Goal: Task Accomplishment & Management: Manage account settings

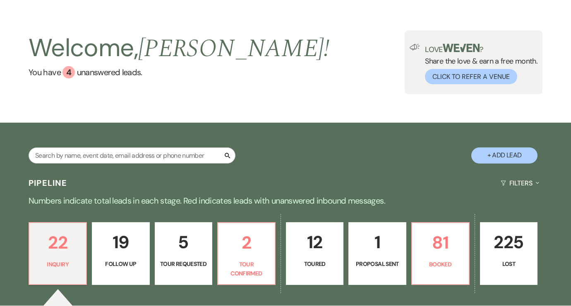
scroll to position [167, 0]
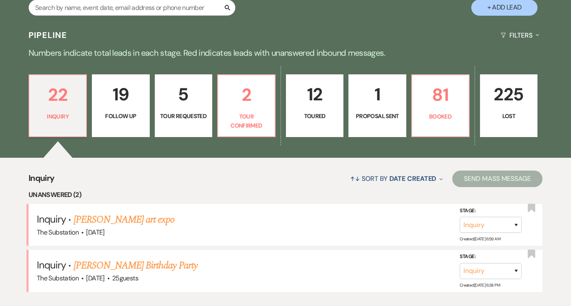
click at [120, 95] on p "19" at bounding box center [120, 95] width 47 height 28
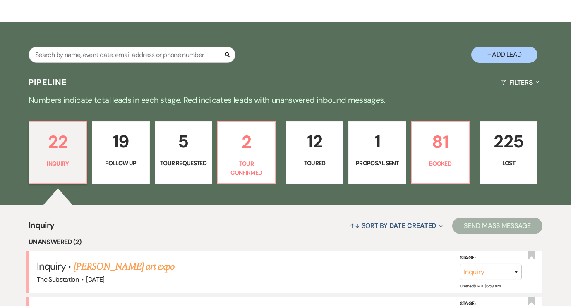
select select "9"
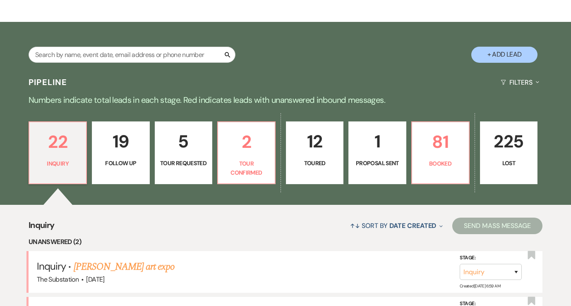
select select "9"
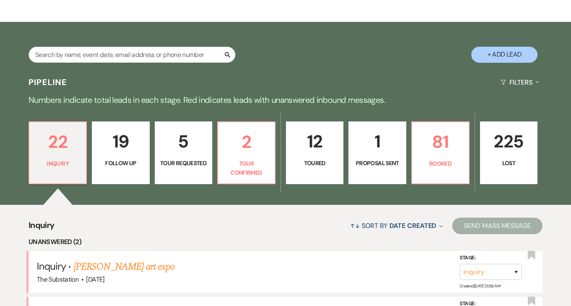
select select "9"
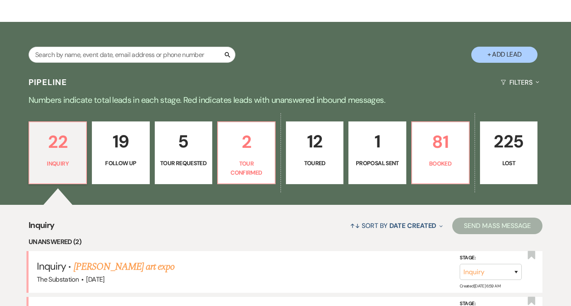
select select "9"
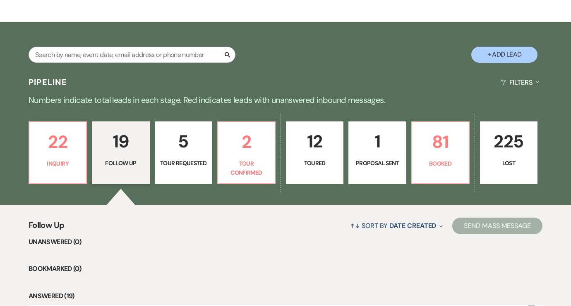
click at [195, 155] on link "5 Tour Requested" at bounding box center [183, 153] width 57 height 63
select select "2"
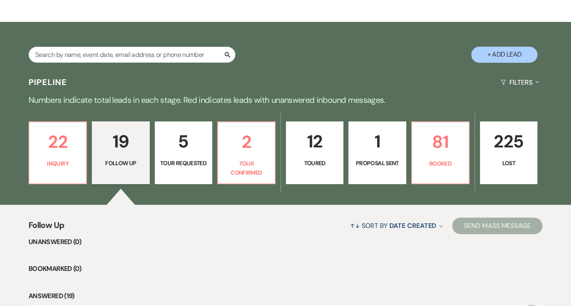
select select "2"
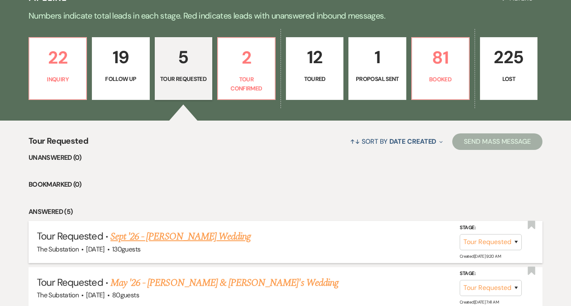
scroll to position [202, 0]
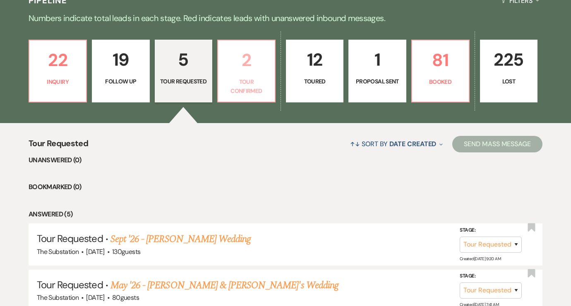
click at [244, 78] on p "Tour Confirmed" at bounding box center [246, 86] width 47 height 19
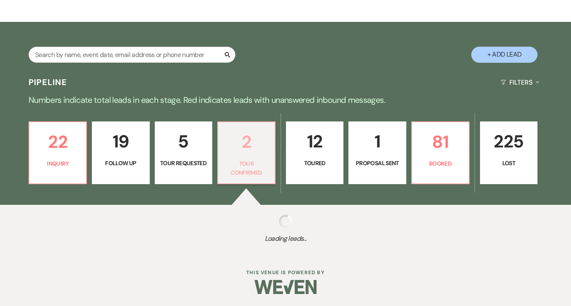
select select "4"
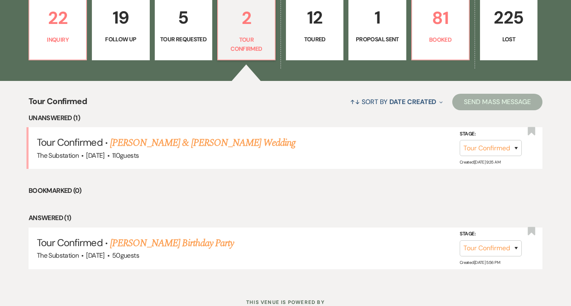
scroll to position [242, 0]
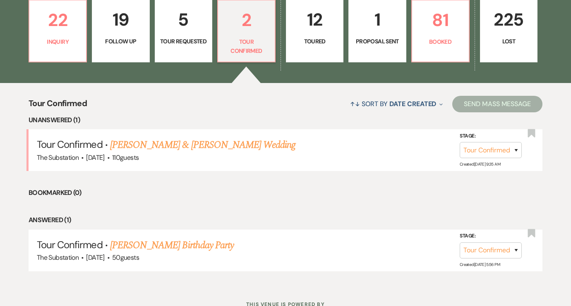
click at [315, 46] on link "12 Toured" at bounding box center [314, 31] width 57 height 63
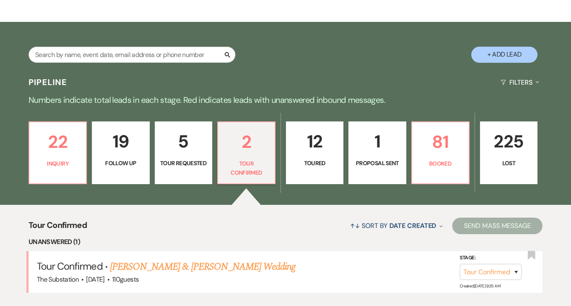
select select "5"
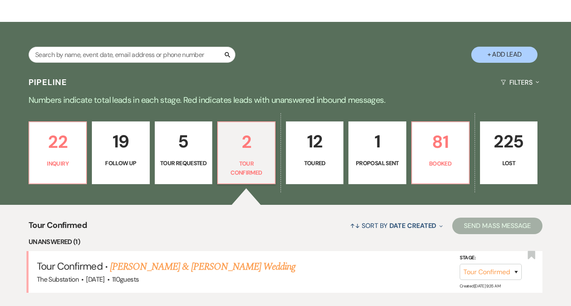
select select "5"
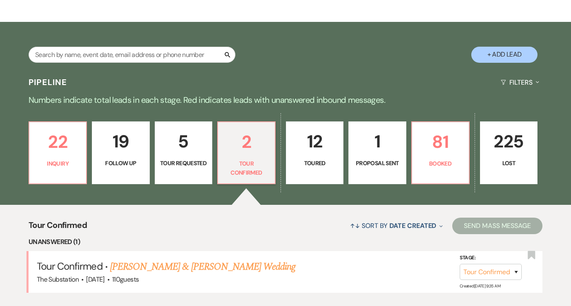
select select "5"
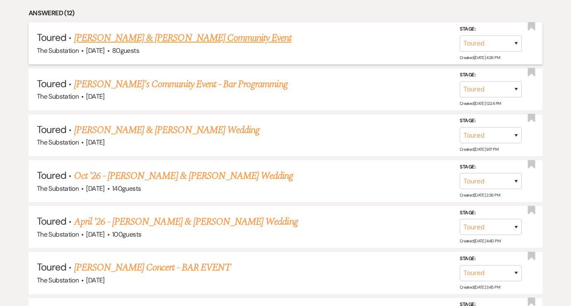
scroll to position [404, 0]
click at [282, 35] on link "[PERSON_NAME] & [PERSON_NAME] Community Event" at bounding box center [182, 37] width 217 height 15
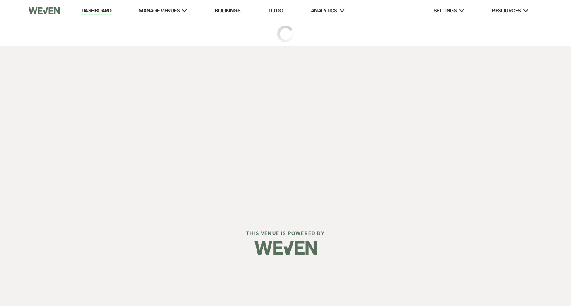
select select "5"
select select "14"
select select "7"
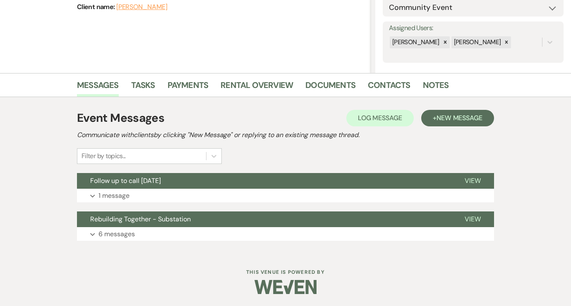
scroll to position [134, 0]
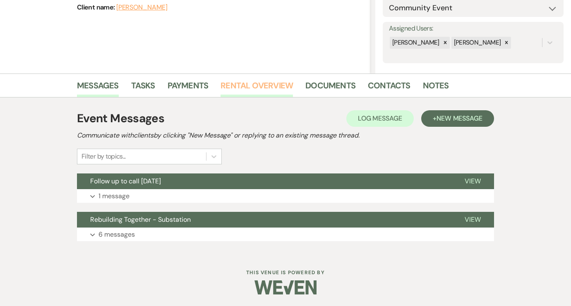
click at [239, 87] on link "Rental Overview" at bounding box center [256, 88] width 72 height 18
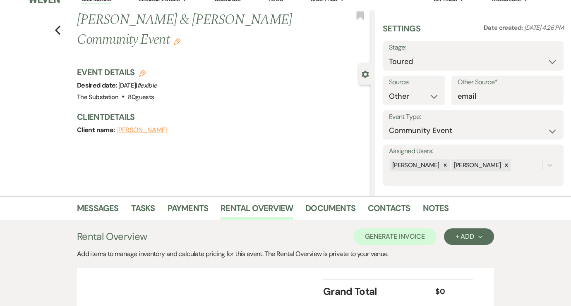
click at [239, 87] on div "Event Details Edit Desired date: [DATE] | flexible Venue: The Substation . 80 g…" at bounding box center [220, 85] width 286 height 36
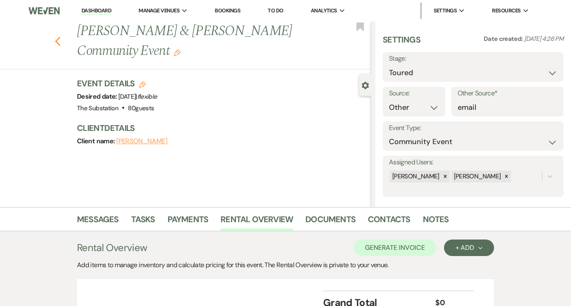
click at [58, 41] on icon "Previous" at bounding box center [58, 41] width 6 height 10
select select "5"
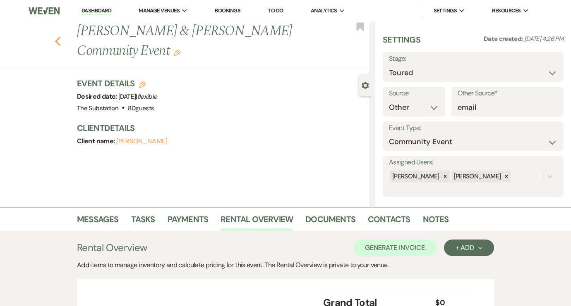
select select "5"
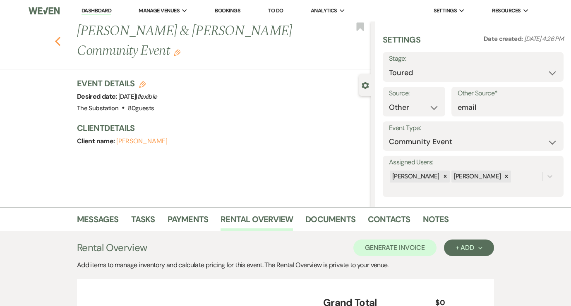
select select "5"
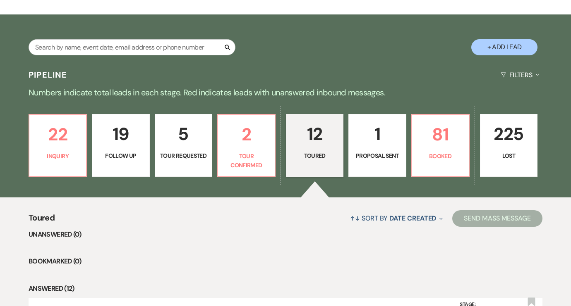
scroll to position [118, 0]
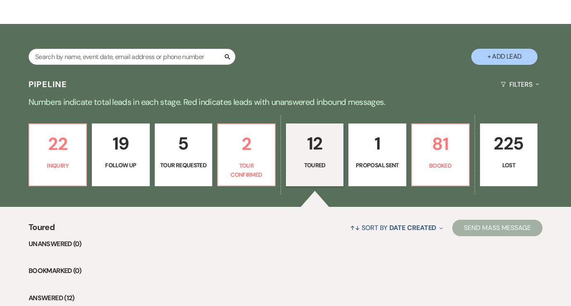
click at [328, 158] on link "12 Toured" at bounding box center [314, 155] width 57 height 63
click at [316, 159] on link "12 Toured" at bounding box center [314, 155] width 57 height 63
click at [383, 150] on p "1" at bounding box center [377, 144] width 47 height 28
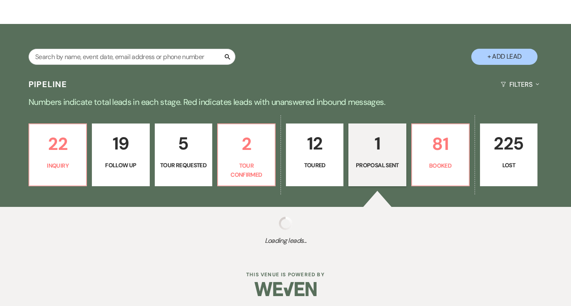
select select "6"
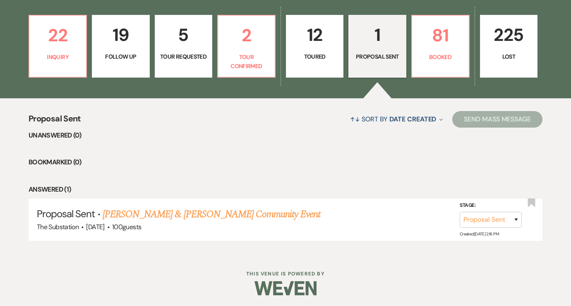
scroll to position [227, 0]
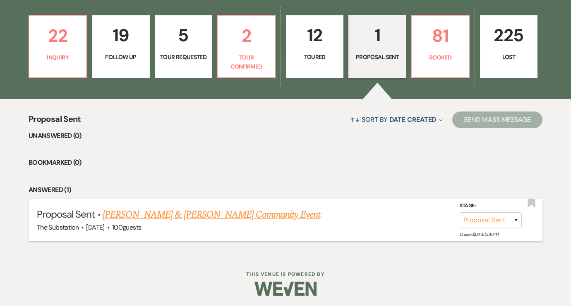
click at [206, 211] on link "[PERSON_NAME] & [PERSON_NAME] Community Event" at bounding box center [211, 215] width 217 height 15
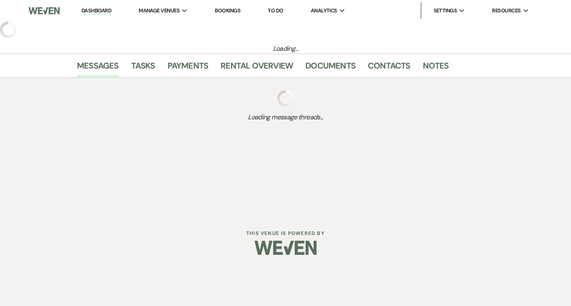
select select "6"
select select "12"
select select "7"
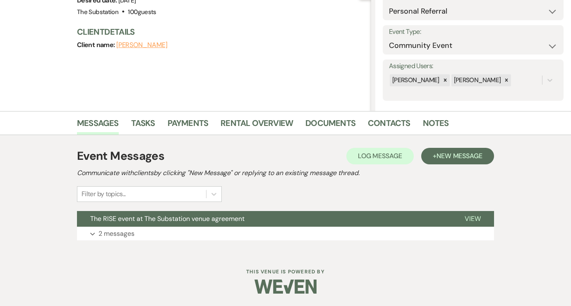
scroll to position [96, 0]
click at [138, 236] on button "Expand 2 messages" at bounding box center [285, 234] width 417 height 14
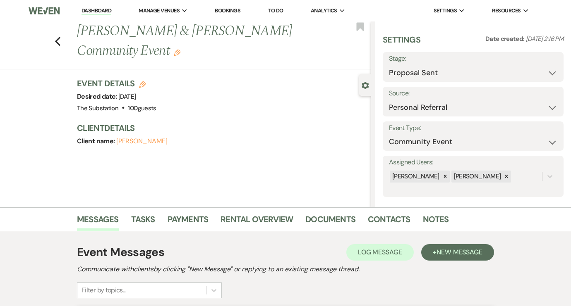
scroll to position [0, 0]
click at [59, 41] on icon "Previous" at bounding box center [58, 41] width 6 height 10
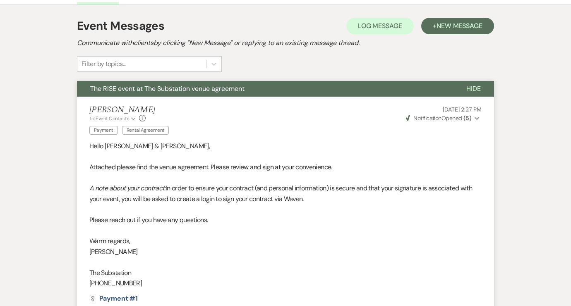
select select "6"
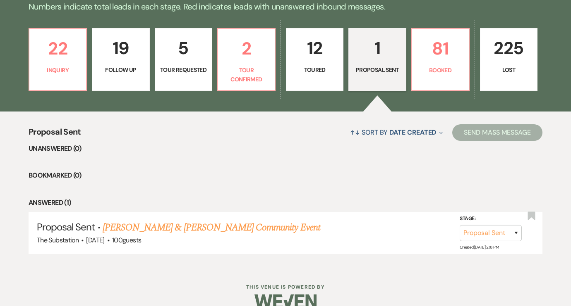
scroll to position [213, 0]
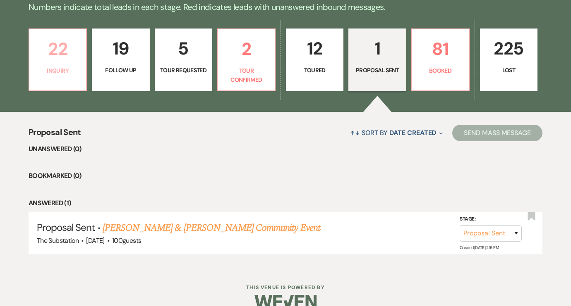
click at [48, 55] on p "22" at bounding box center [57, 49] width 47 height 28
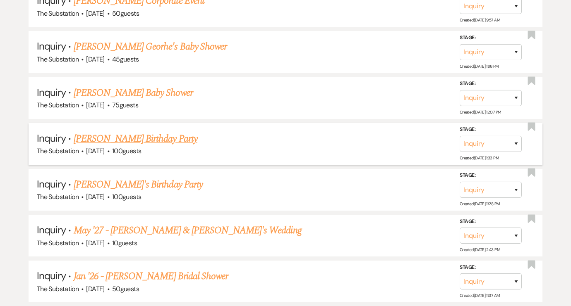
scroll to position [854, 0]
click at [131, 132] on link "[PERSON_NAME] Birthday Party" at bounding box center [136, 139] width 124 height 15
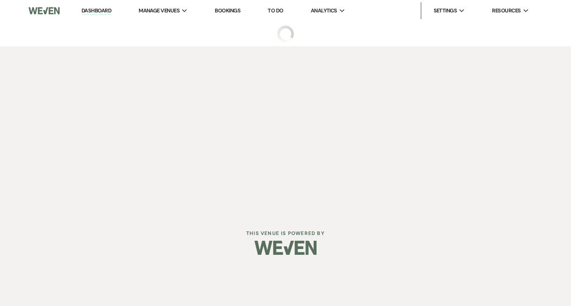
select select "5"
select select "4"
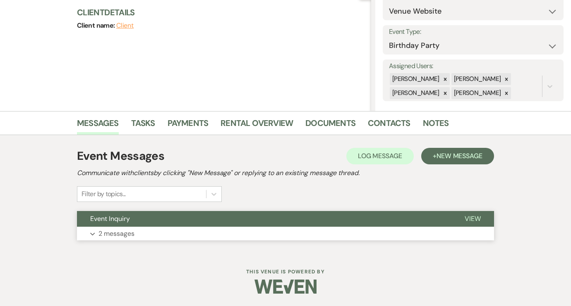
scroll to position [96, 0]
click at [131, 237] on p "2 messages" at bounding box center [116, 234] width 36 height 11
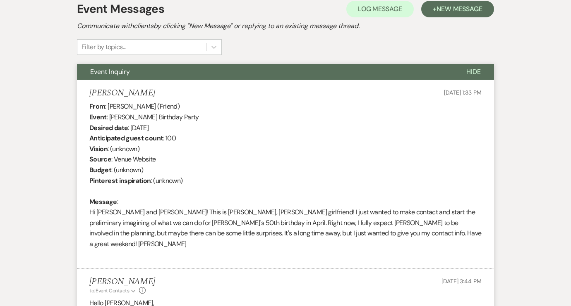
scroll to position [301, 0]
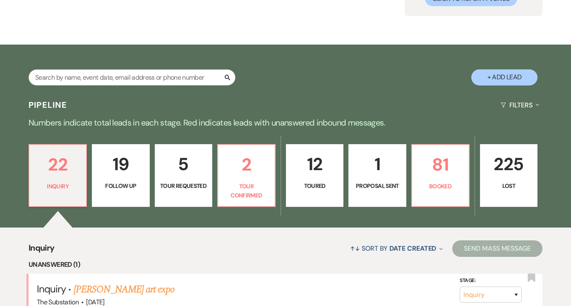
scroll to position [94, 0]
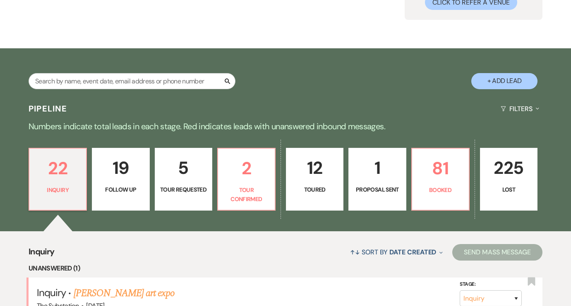
click at [186, 169] on p "5" at bounding box center [183, 168] width 47 height 28
select select "2"
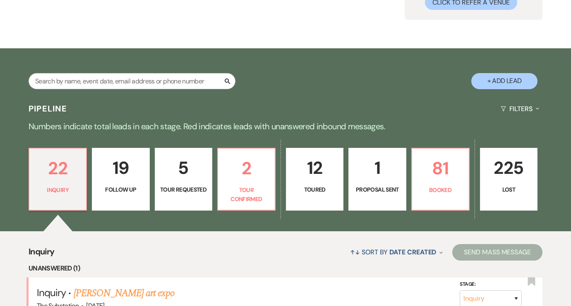
select select "2"
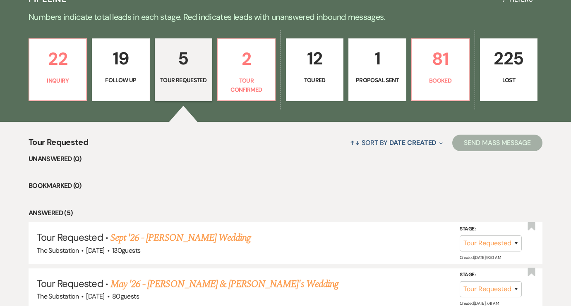
scroll to position [204, 0]
click at [121, 58] on p "19" at bounding box center [120, 58] width 47 height 28
select select "9"
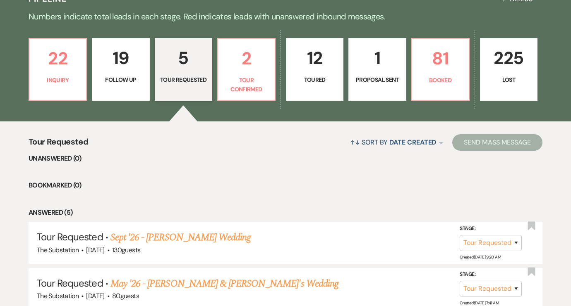
select select "9"
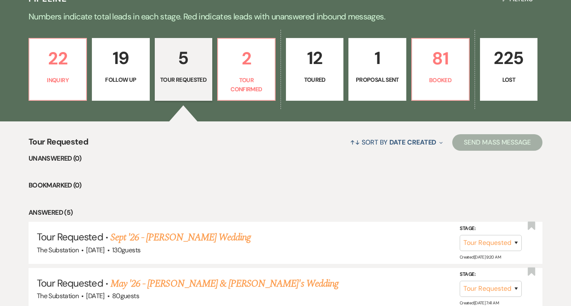
select select "9"
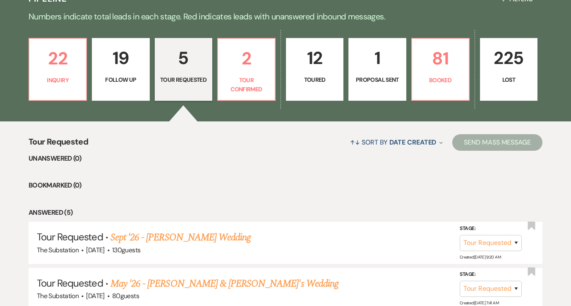
select select "9"
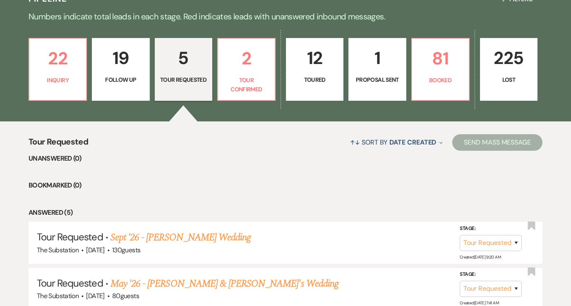
select select "9"
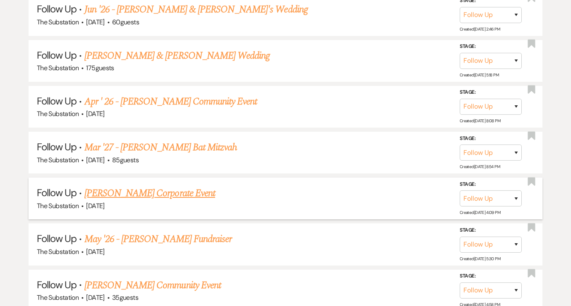
scroll to position [662, 0]
click at [195, 186] on link "[PERSON_NAME] Corporate Event" at bounding box center [149, 193] width 131 height 15
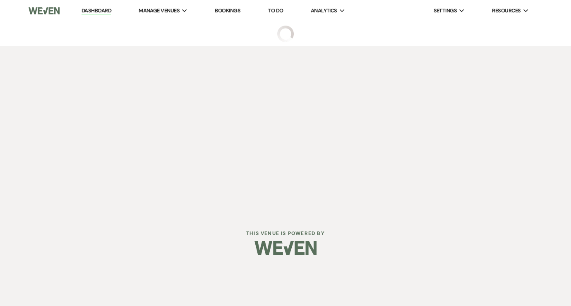
select select "9"
select select "5"
select select "9"
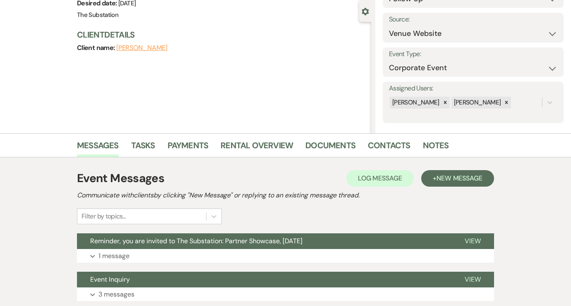
scroll to position [112, 0]
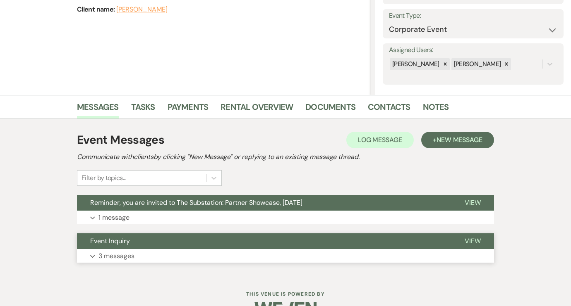
click at [156, 255] on button "Expand 3 messages" at bounding box center [285, 256] width 417 height 14
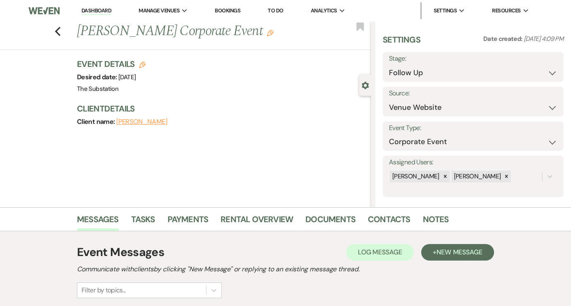
scroll to position [0, 0]
